Goal: Find specific page/section: Find specific page/section

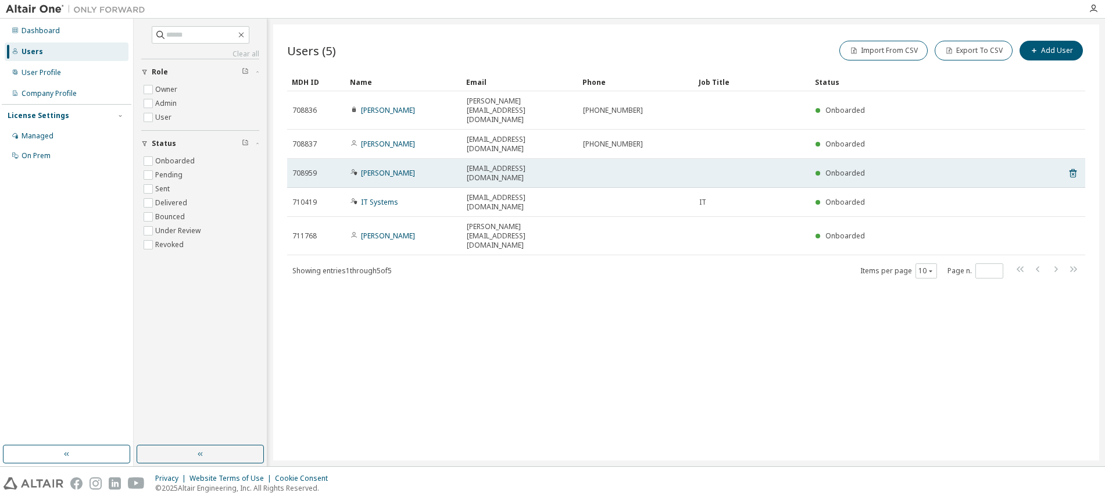
click at [476, 164] on span "michaelg@adcengineering.com" at bounding box center [520, 173] width 106 height 19
click at [402, 168] on link "Michael Graham" at bounding box center [388, 173] width 54 height 10
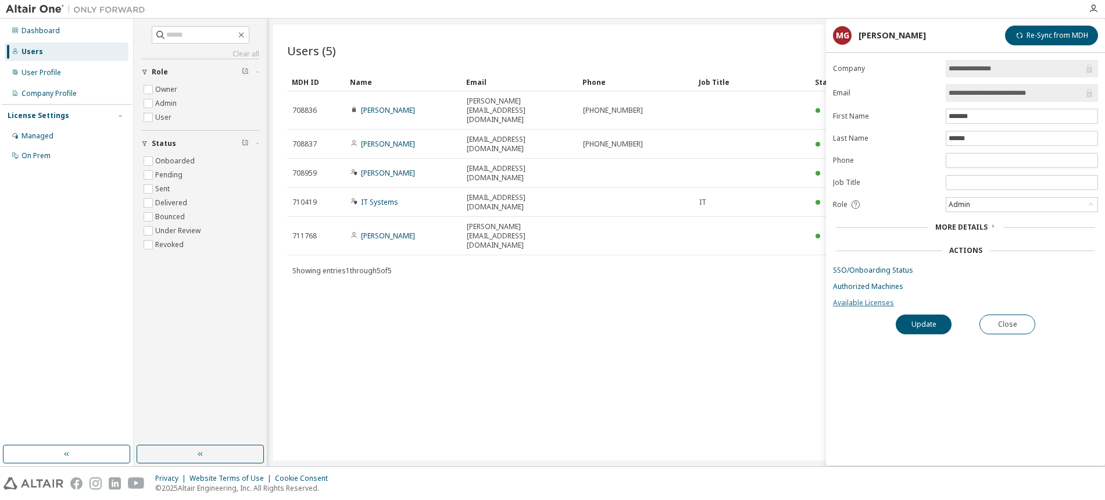
click at [874, 302] on link "Available Licenses" at bounding box center [965, 302] width 265 height 9
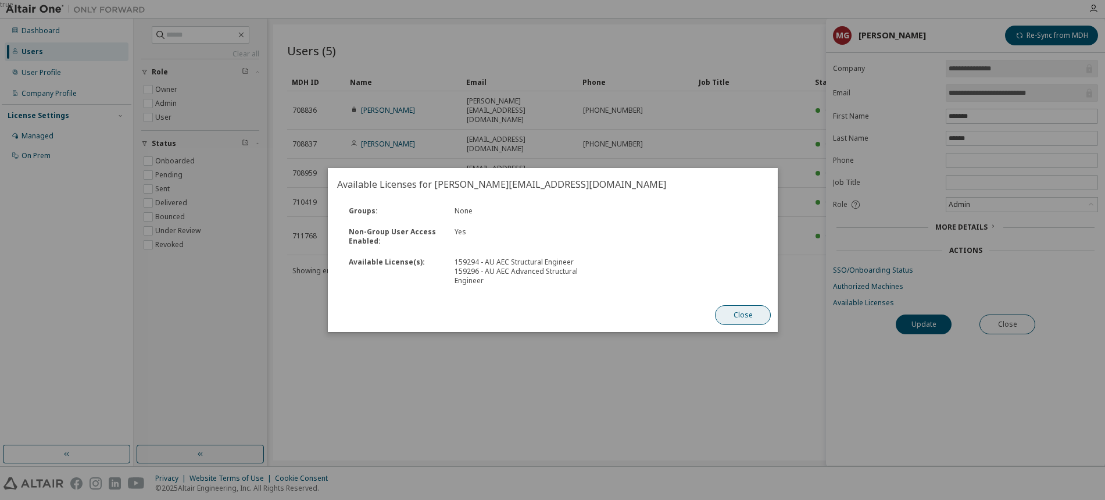
click at [743, 317] on button "Close" at bounding box center [743, 315] width 56 height 20
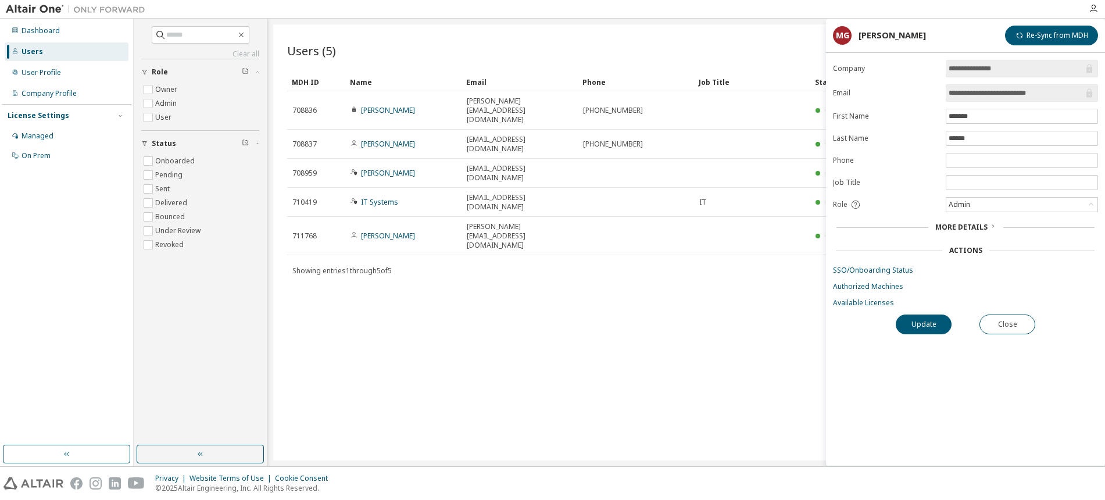
click at [642, 325] on div "Users (5) Import From CSV Export To CSV Add User Clear Load Save Save As Field …" at bounding box center [686, 242] width 826 height 436
click at [683, 250] on div "Users (5) Import From CSV Export To CSV Add User Clear Load Save Save As Field …" at bounding box center [686, 242] width 826 height 436
click at [517, 309] on div "Users (5) Import From CSV Export To CSV Add User Clear Load Save Save As Field …" at bounding box center [686, 242] width 826 height 436
click at [538, 235] on div "Users (5) Import From CSV Export To CSV Add User Clear Load Save Save As Field …" at bounding box center [686, 242] width 826 height 436
click at [984, 319] on button "Close" at bounding box center [1007, 324] width 56 height 20
